Goal: Communication & Community: Answer question/provide support

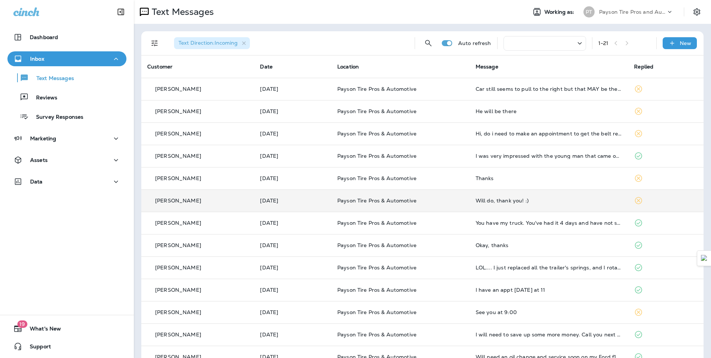
click at [219, 200] on div "[PERSON_NAME]" at bounding box center [197, 201] width 101 height 8
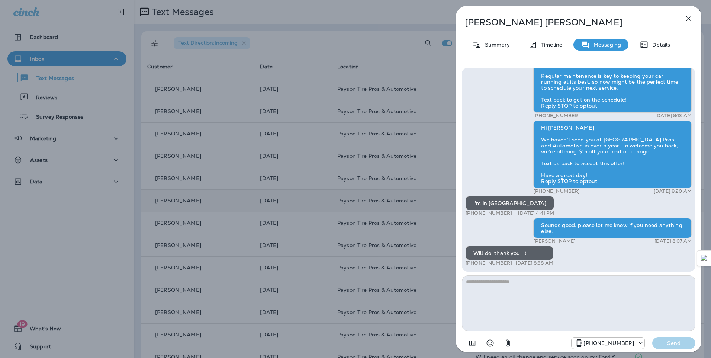
click at [221, 185] on div "[PERSON_NAME] Summary Timeline Messaging Details Hi [PERSON_NAME], it's been si…" at bounding box center [355, 179] width 711 height 358
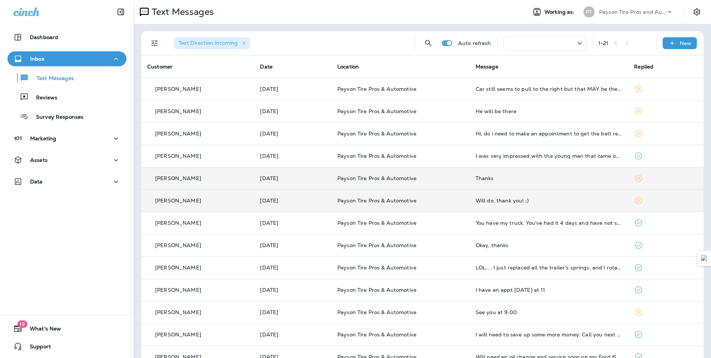
click at [220, 184] on td "[PERSON_NAME]" at bounding box center [197, 178] width 113 height 22
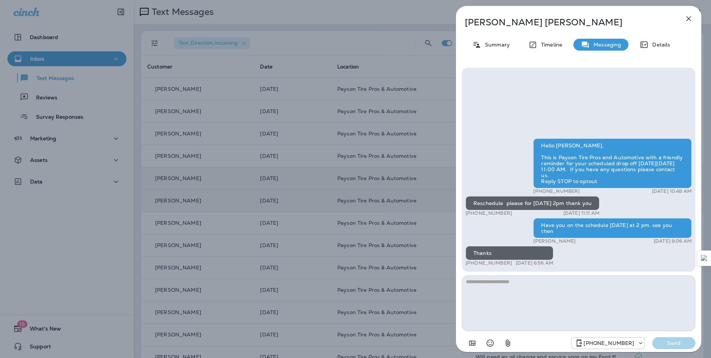
click at [220, 184] on div "[PERSON_NAME] Summary Timeline Messaging Details Hello [PERSON_NAME], This is P…" at bounding box center [355, 179] width 711 height 358
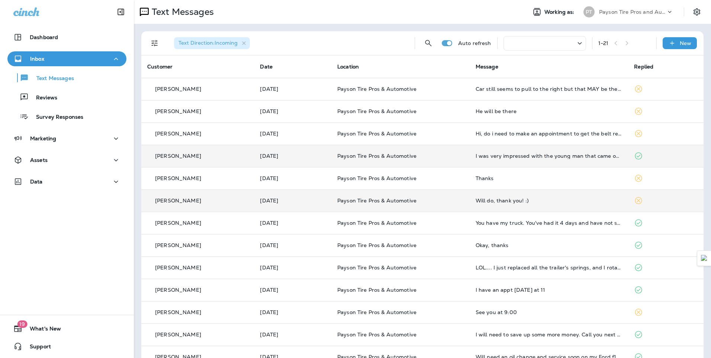
click at [223, 152] on div "[PERSON_NAME]" at bounding box center [197, 156] width 101 height 8
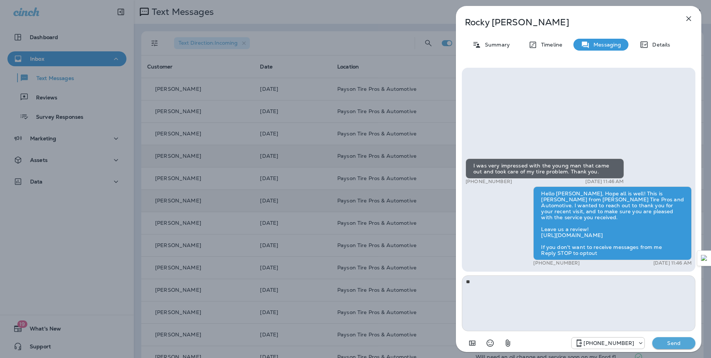
type textarea "*"
type textarea "**********"
click at [672, 341] on p "Send" at bounding box center [673, 342] width 31 height 7
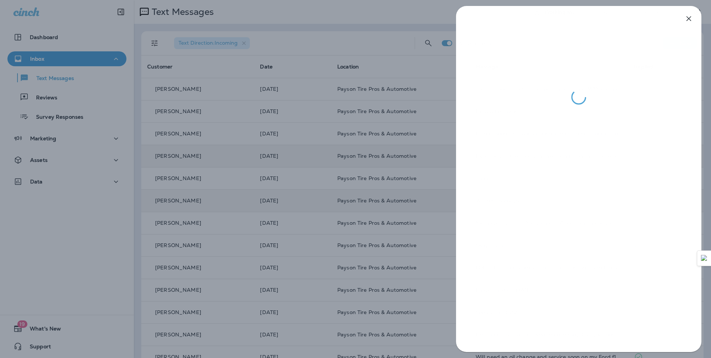
click at [233, 115] on div at bounding box center [355, 179] width 711 height 358
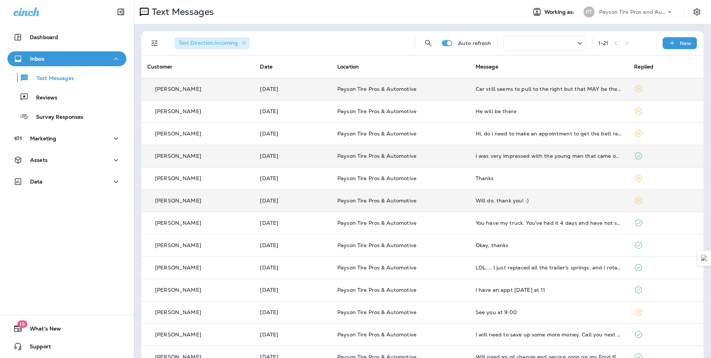
click at [215, 91] on div "[PERSON_NAME]" at bounding box center [197, 89] width 101 height 8
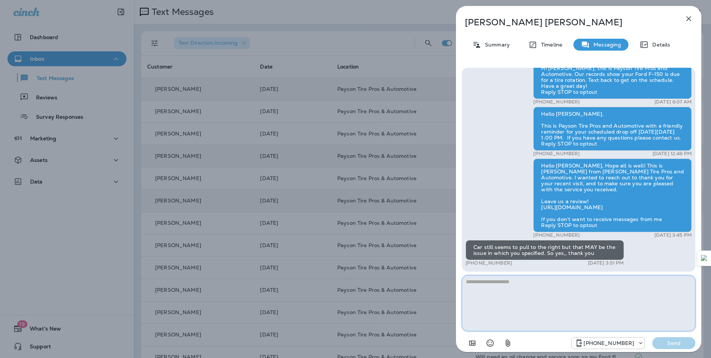
click at [492, 279] on textarea at bounding box center [578, 303] width 233 height 56
type textarea "**********"
click at [672, 343] on p "Send" at bounding box center [673, 342] width 31 height 7
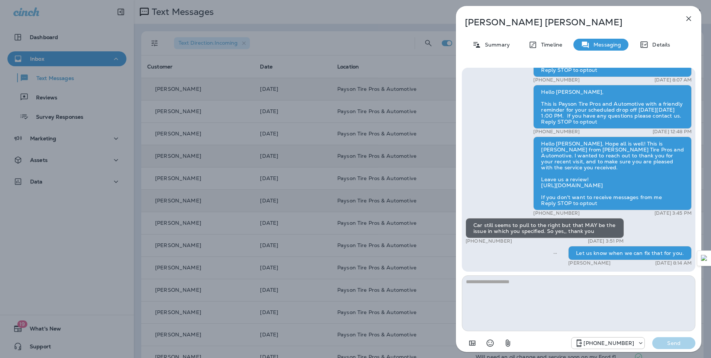
click at [205, 86] on div "[PERSON_NAME] Summary Timeline Messaging Details Hi [PERSON_NAME], it's been si…" at bounding box center [355, 179] width 711 height 358
